Goal: Transaction & Acquisition: Obtain resource

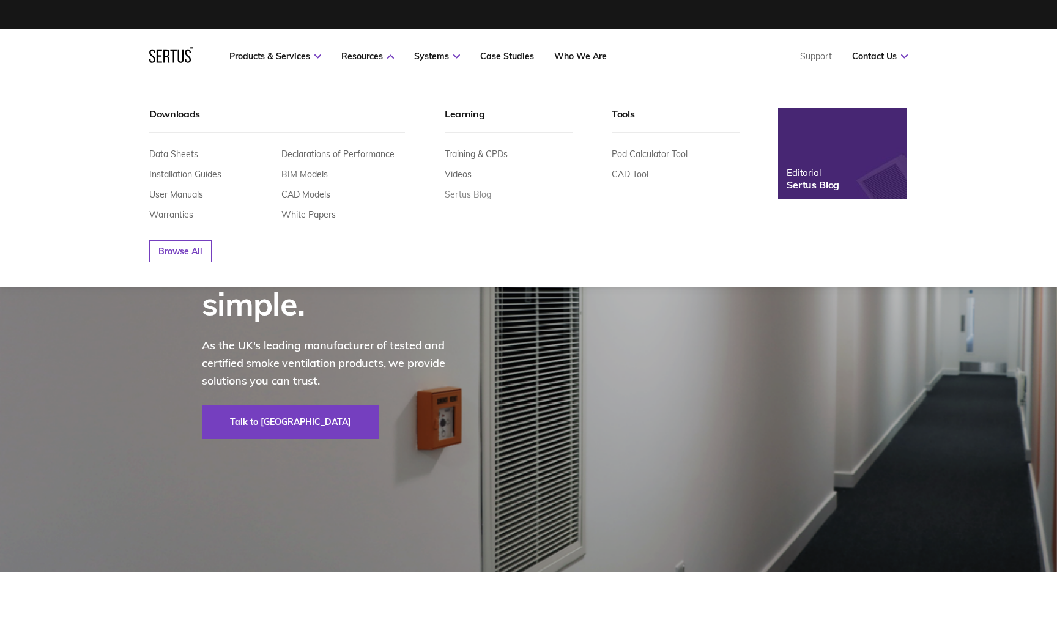
click at [465, 194] on link "Sertus Blog" at bounding box center [468, 194] width 46 height 11
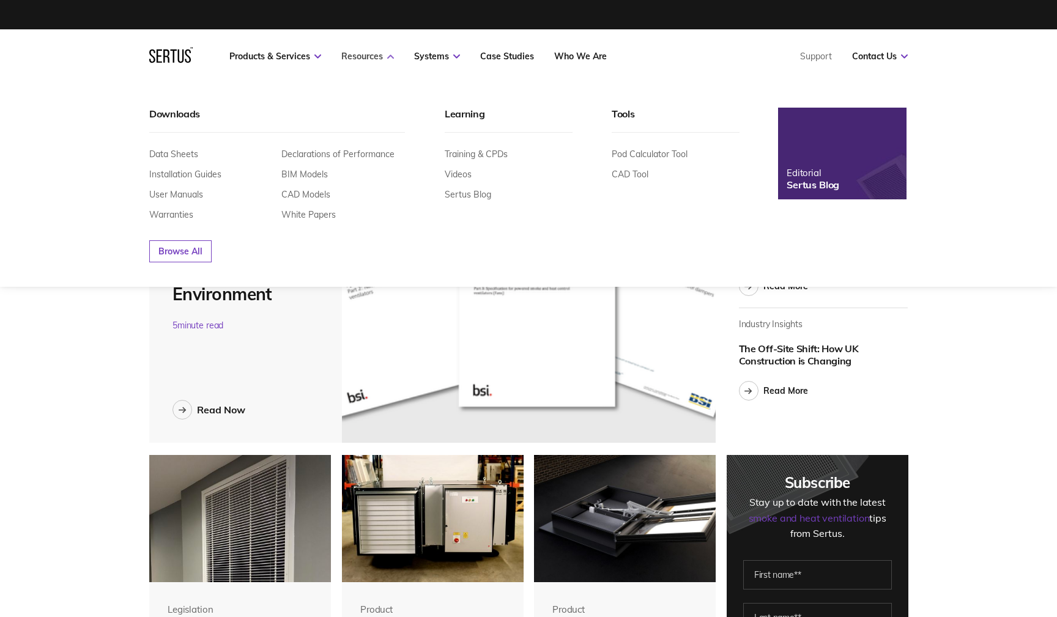
click at [390, 53] on link "Resources" at bounding box center [367, 56] width 53 height 11
click at [390, 55] on icon at bounding box center [390, 56] width 7 height 4
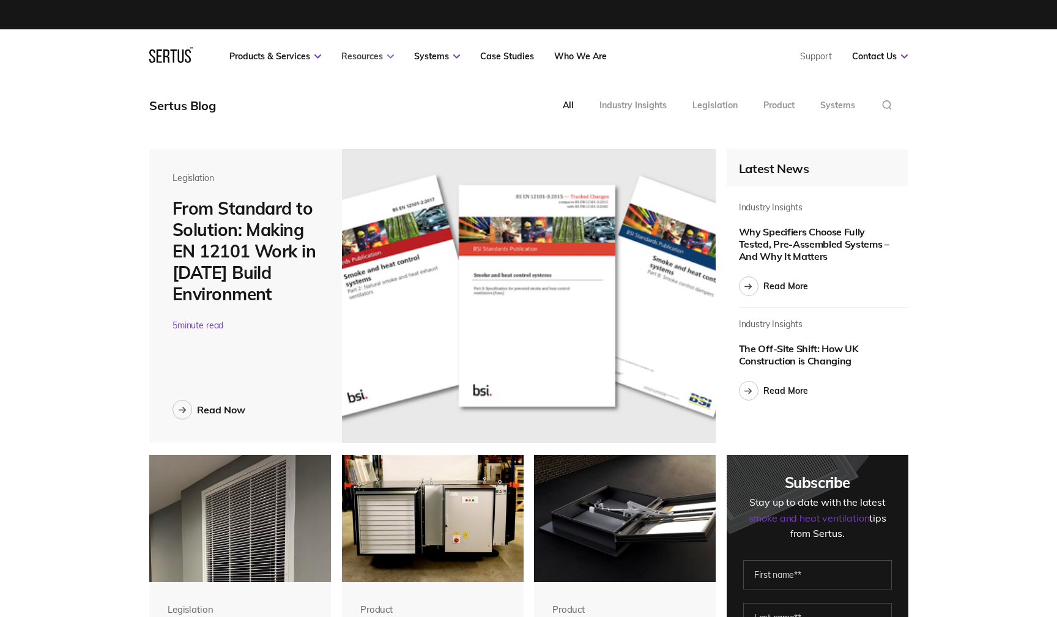
click at [390, 55] on icon at bounding box center [390, 56] width 7 height 4
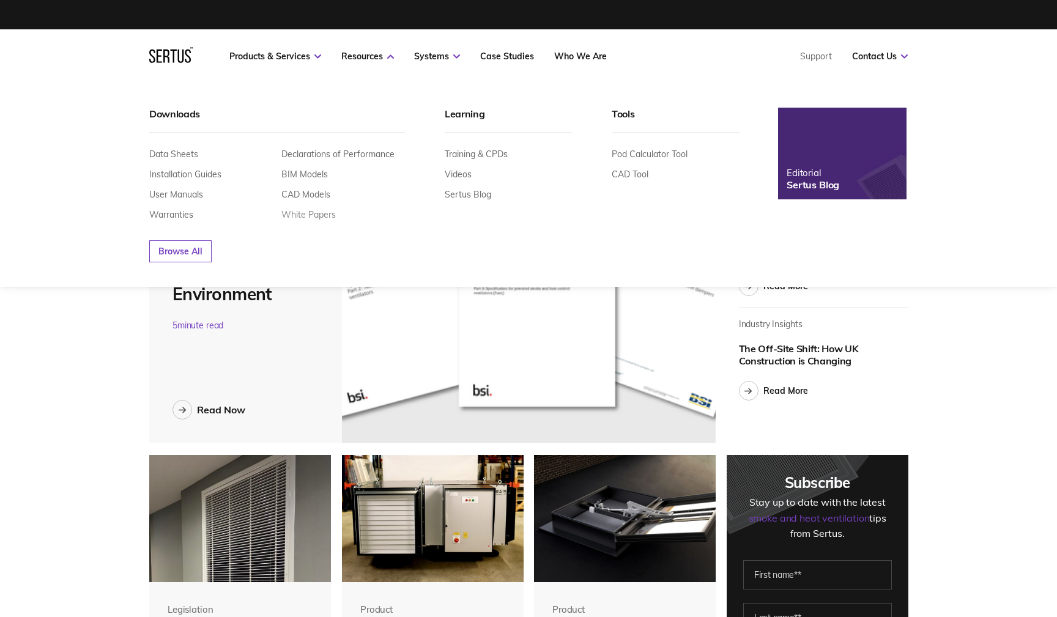
click at [325, 215] on link "White Papers" at bounding box center [308, 214] width 54 height 11
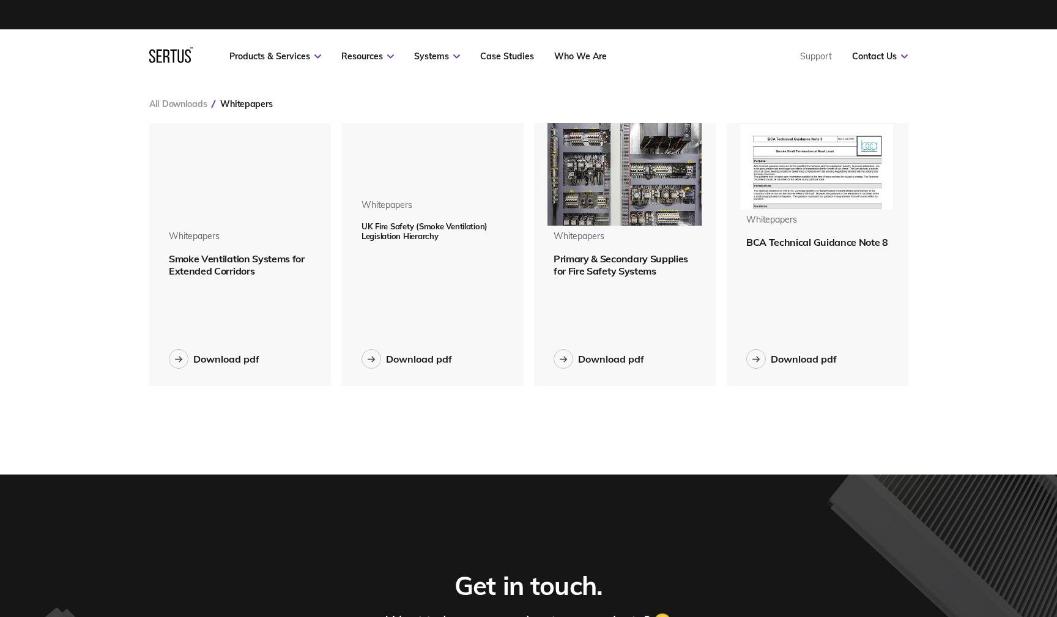
scroll to position [6, 6]
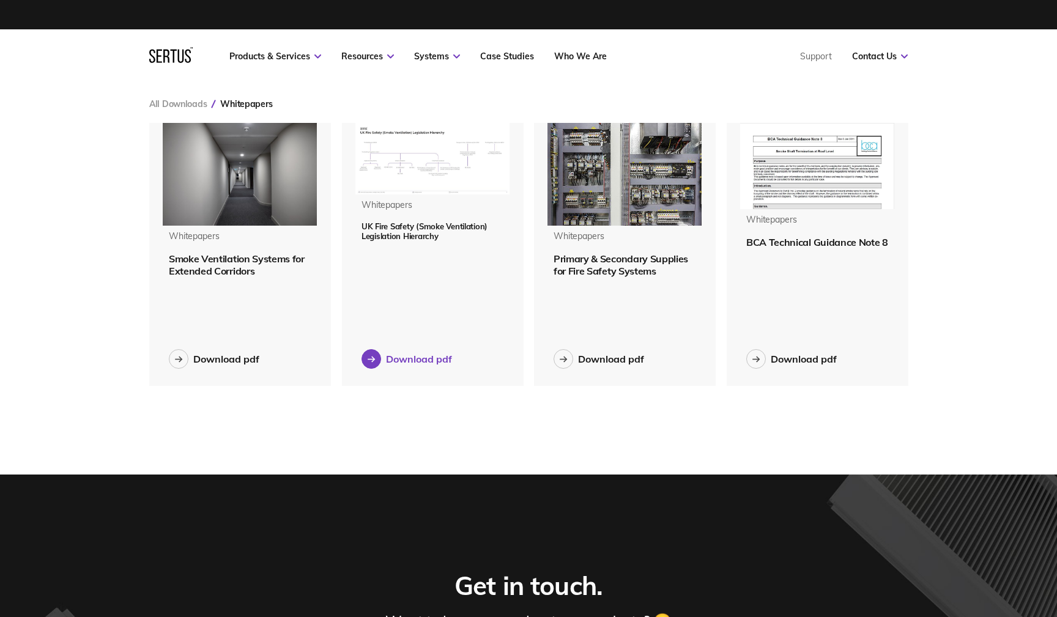
click at [391, 356] on div "Download pdf" at bounding box center [419, 359] width 66 height 12
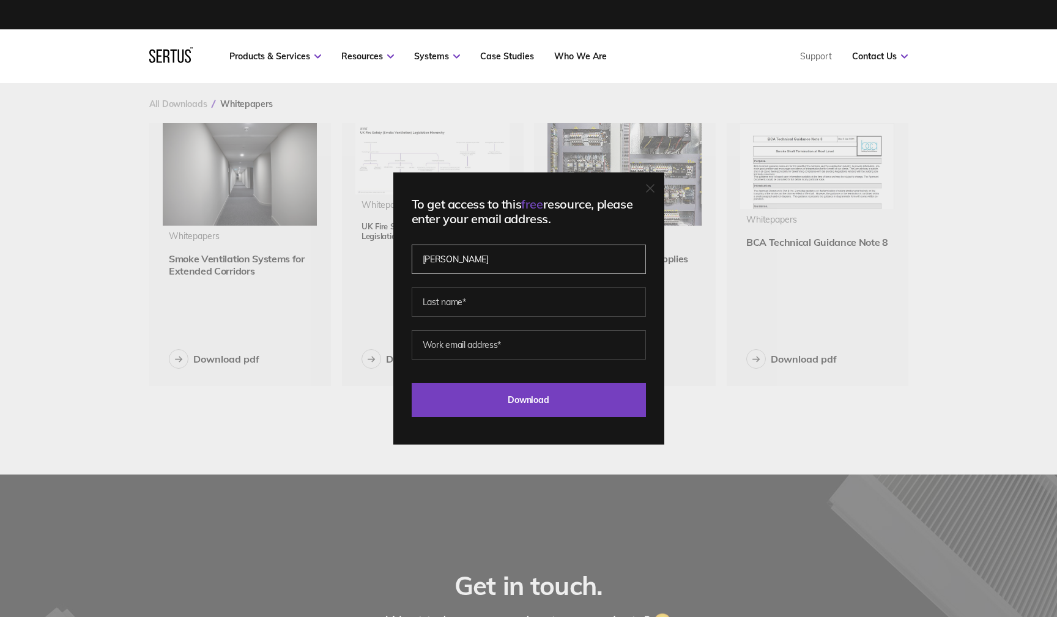
type input "[PERSON_NAME]"
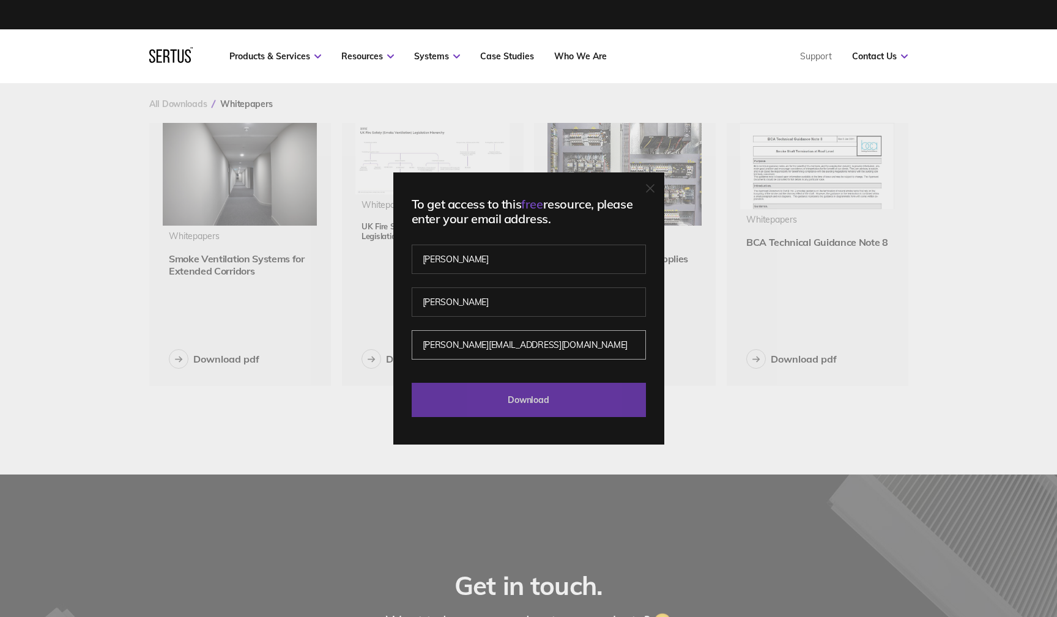
type input "[PERSON_NAME][EMAIL_ADDRESS][DOMAIN_NAME]"
click at [459, 403] on input "Download" at bounding box center [529, 400] width 234 height 34
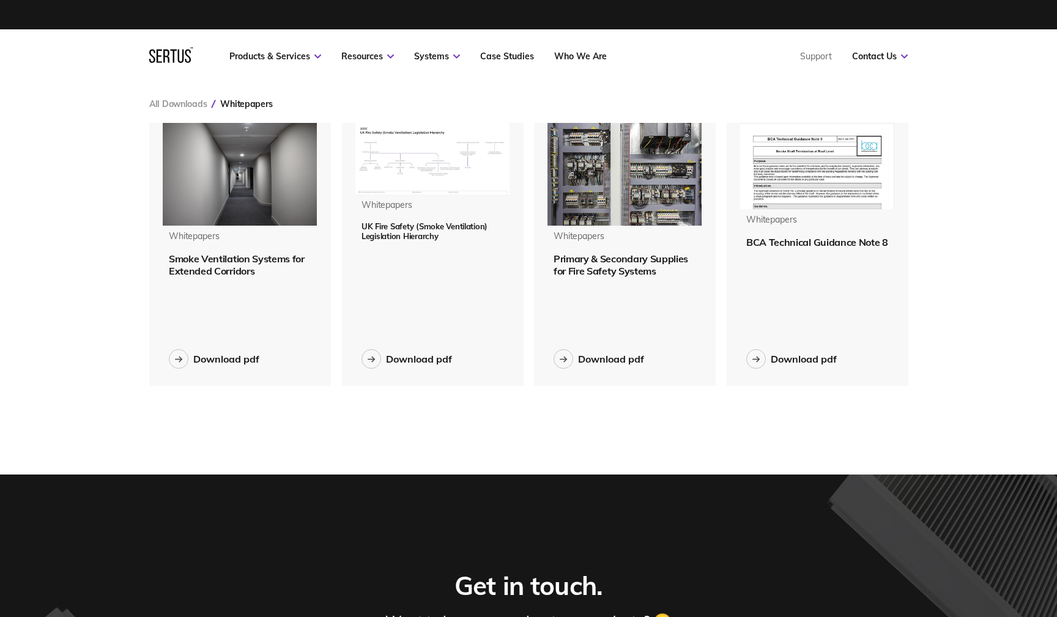
scroll to position [0, 0]
click at [453, 57] on icon at bounding box center [456, 56] width 7 height 4
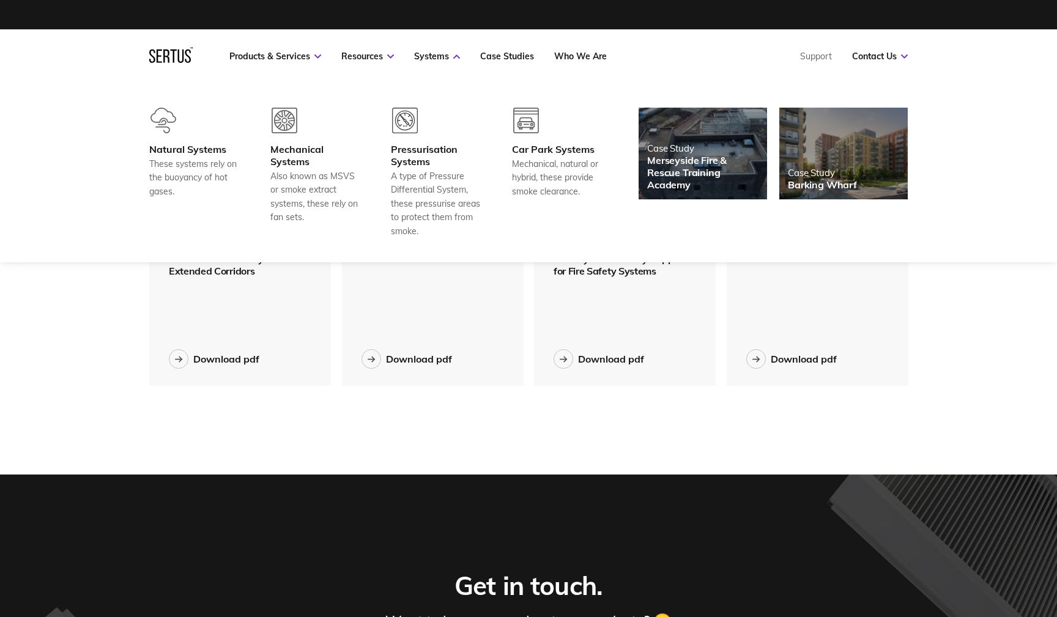
click at [687, 164] on div "Merseyside Fire & Rescue Training Academy" at bounding box center [702, 172] width 111 height 37
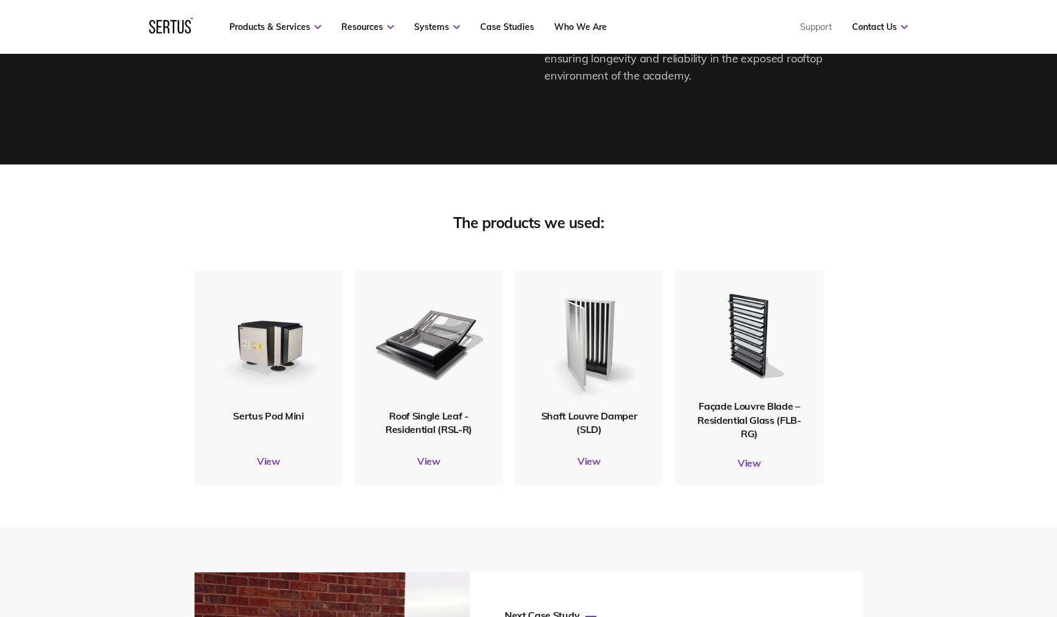
scroll to position [2747, 0]
